Goal: Task Accomplishment & Management: Use online tool/utility

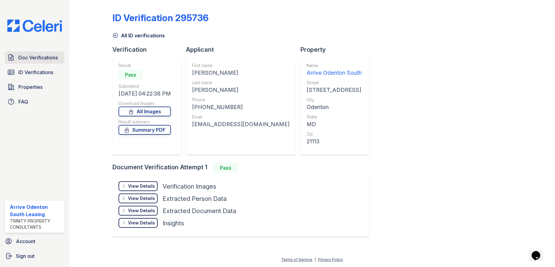
click at [27, 55] on span "Doc Verifications" at bounding box center [38, 57] width 40 height 7
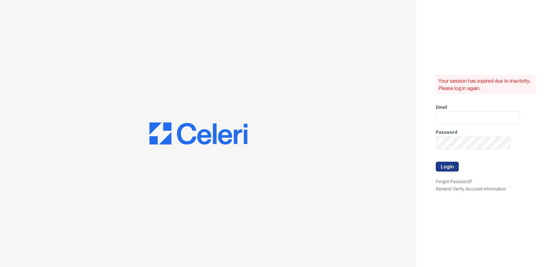
type input "arriveodentonsouth@trinity-pm.com"
click at [450, 168] on button "Login" at bounding box center [447, 167] width 23 height 10
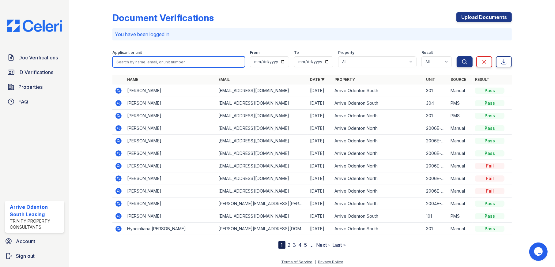
click at [142, 63] on input "search" at bounding box center [178, 61] width 133 height 11
type input "tomiloba"
click at [457, 56] on button "Search" at bounding box center [465, 61] width 16 height 11
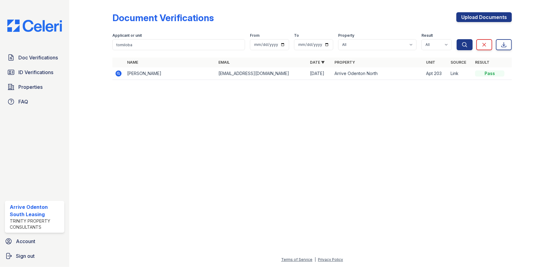
click at [117, 74] on icon at bounding box center [118, 73] width 6 height 6
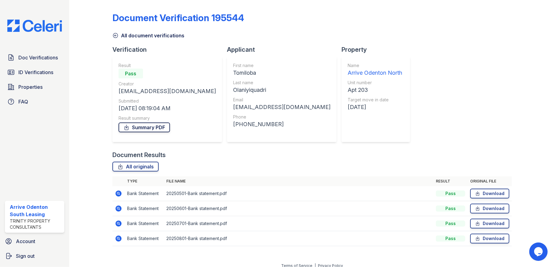
click at [149, 129] on link "Summary PDF" at bounding box center [144, 128] width 51 height 10
click at [27, 73] on span "ID Verifications" at bounding box center [35, 72] width 35 height 7
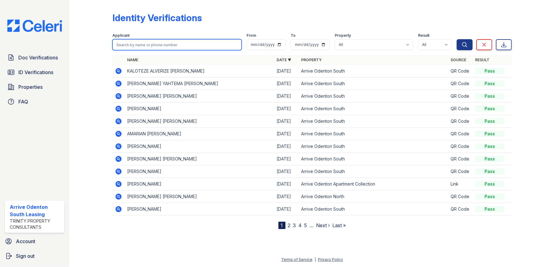
click at [149, 45] on input "search" at bounding box center [177, 44] width 130 height 11
type input "tomiloba"
click at [457, 39] on button "Search" at bounding box center [465, 44] width 16 height 11
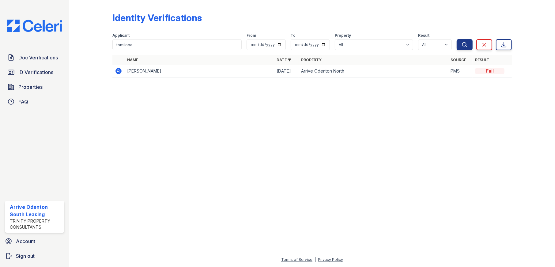
click at [118, 71] on icon at bounding box center [118, 71] width 2 height 2
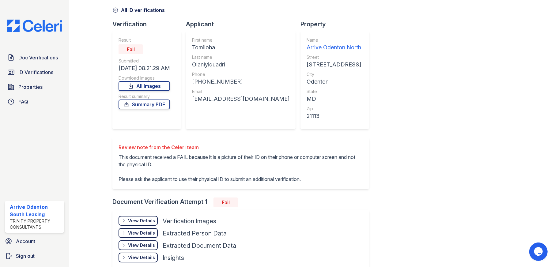
scroll to position [58, 0]
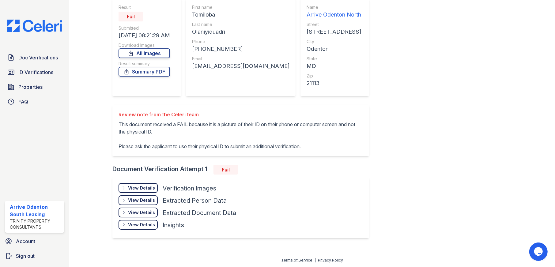
click at [135, 188] on div "View Details" at bounding box center [141, 188] width 27 height 6
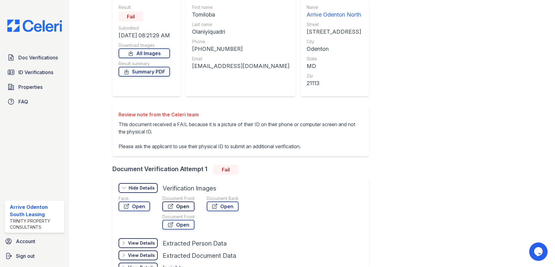
click at [178, 204] on link "Open" at bounding box center [178, 207] width 32 height 10
click at [148, 72] on link "Summary PDF" at bounding box center [144, 72] width 51 height 10
click at [187, 206] on link "Open" at bounding box center [178, 207] width 32 height 10
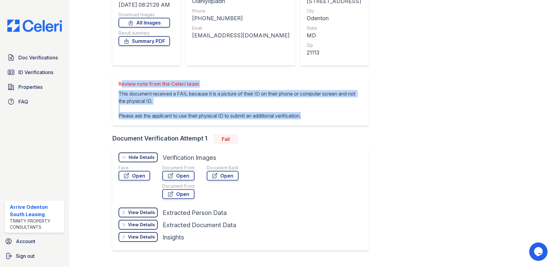
drag, startPoint x: 118, startPoint y: 83, endPoint x: 318, endPoint y: 119, distance: 203.4
click at [318, 119] on div "Review note from the Celeri team This document received a FAIL because it is a …" at bounding box center [241, 99] width 244 height 39
copy div "Review note from the Celeri team This document received a FAIL because it is a …"
click at [415, 123] on div "ID Verification 324718 All ID verifications Verification Result Fail Submitted …" at bounding box center [312, 87] width 400 height 346
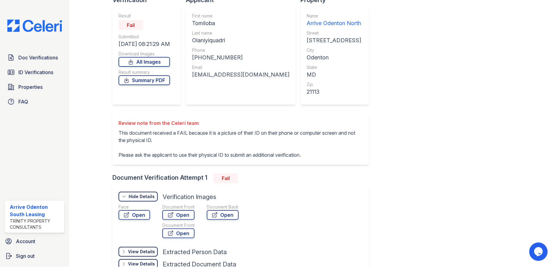
scroll to position [28, 0]
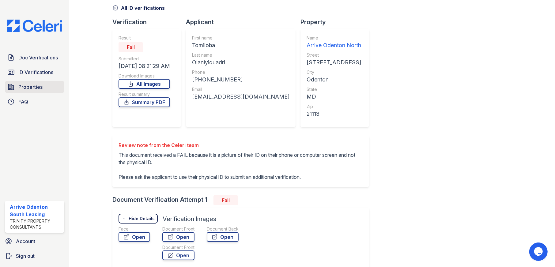
drag, startPoint x: 36, startPoint y: 88, endPoint x: 40, endPoint y: 90, distance: 4.8
click at [36, 88] on span "Properties" at bounding box center [30, 86] width 24 height 7
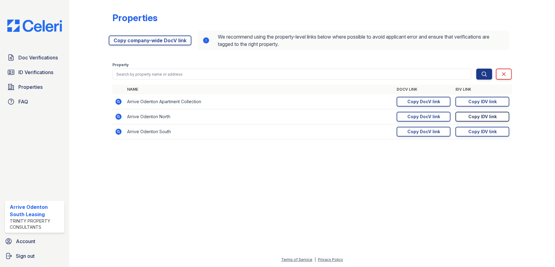
click at [469, 118] on div "Copy IDV link" at bounding box center [482, 117] width 28 height 6
